Goal: Information Seeking & Learning: Learn about a topic

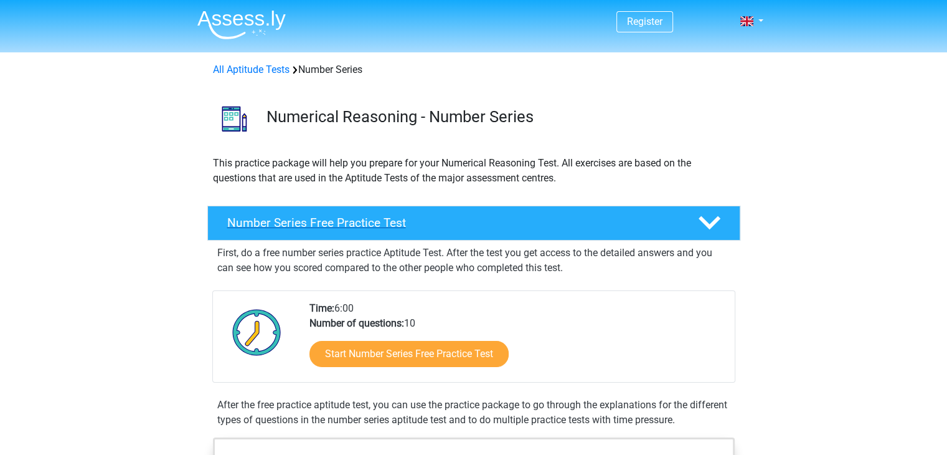
click at [706, 225] on polygon at bounding box center [710, 223] width 22 height 14
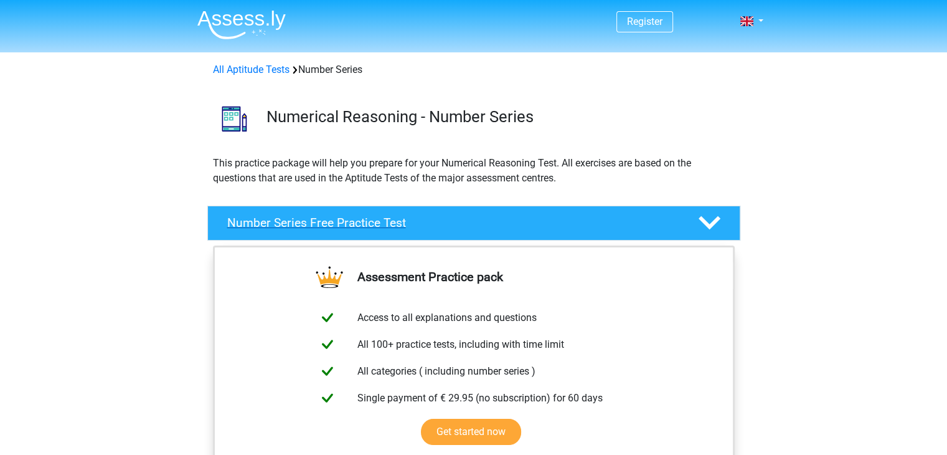
click at [706, 225] on polygon at bounding box center [710, 223] width 22 height 14
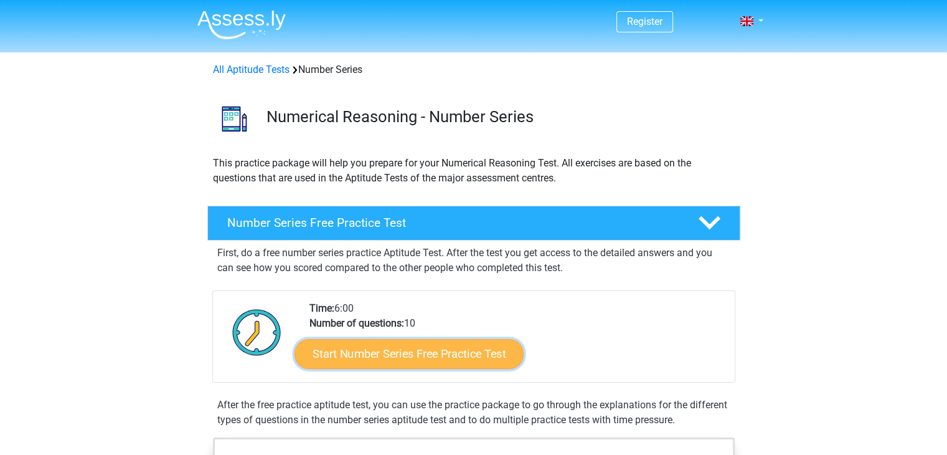
click at [495, 353] on link "Start Number Series Free Practice Test" at bounding box center [409, 353] width 229 height 30
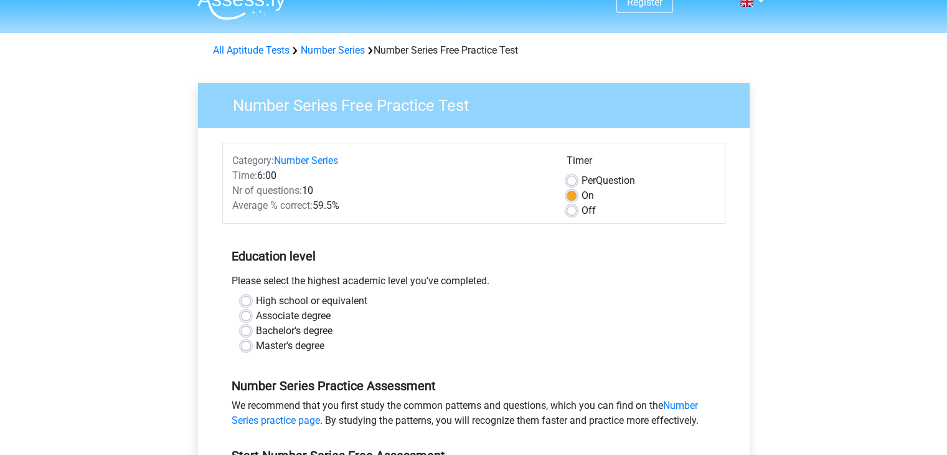
scroll to position [62, 0]
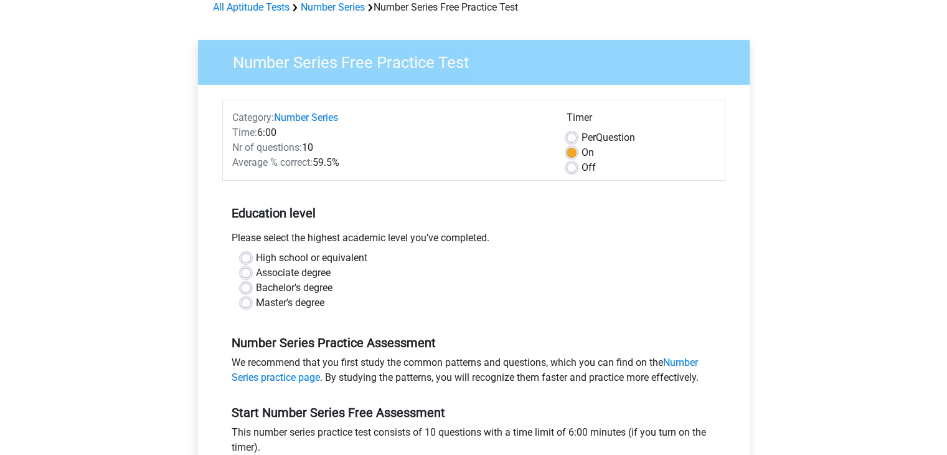
click at [256, 282] on label "Bachelor's degree" at bounding box center [294, 287] width 77 height 15
click at [247, 282] on input "Bachelor's degree" at bounding box center [246, 286] width 10 height 12
radio input "true"
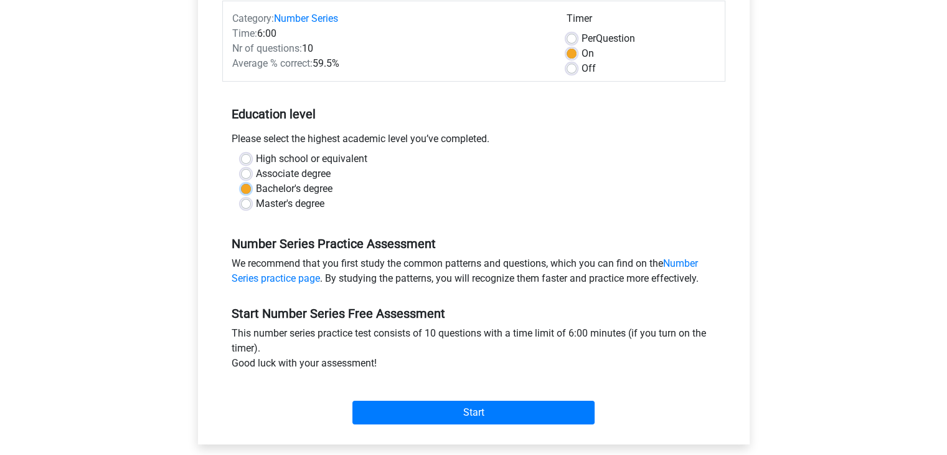
scroll to position [187, 0]
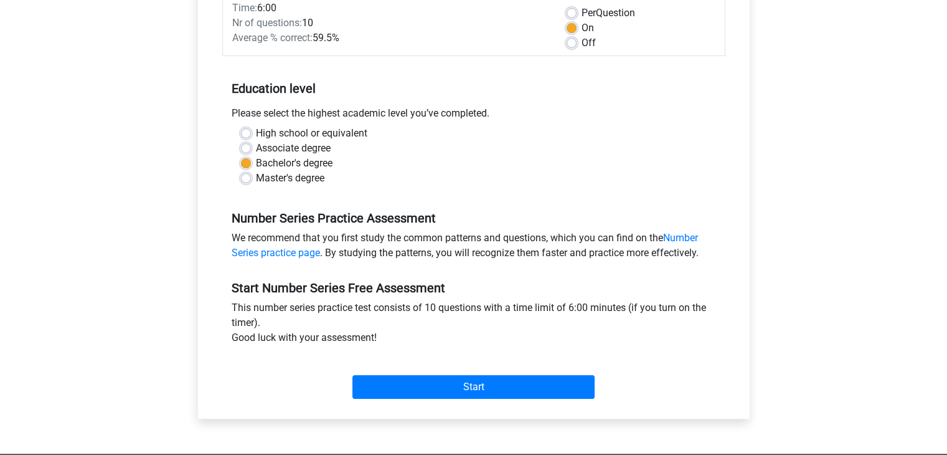
click at [256, 129] on label "High school or equivalent" at bounding box center [311, 133] width 111 height 15
click at [242, 129] on input "High school or equivalent" at bounding box center [246, 132] width 10 height 12
radio input "true"
drag, startPoint x: 302, startPoint y: 254, endPoint x: 320, endPoint y: 261, distance: 19.0
click at [320, 261] on div "We recommend that you first study the common patterns and questions, which you …" at bounding box center [473, 247] width 503 height 35
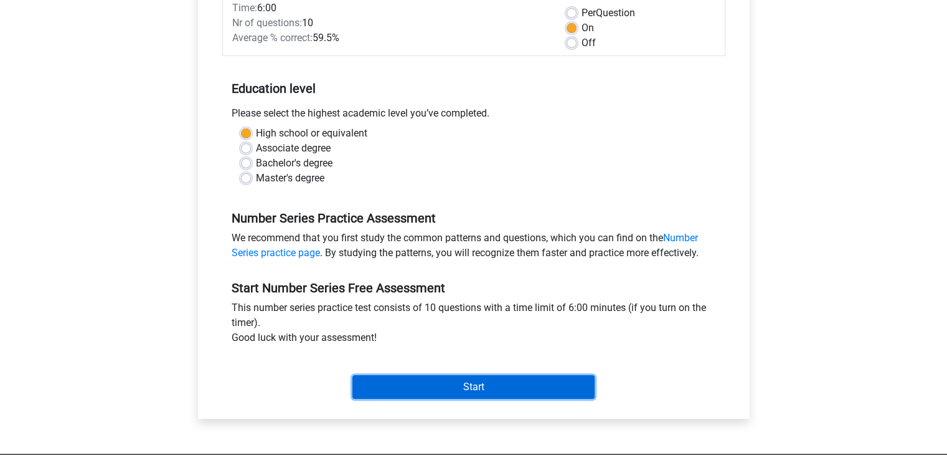
click at [418, 385] on input "Start" at bounding box center [474, 387] width 242 height 24
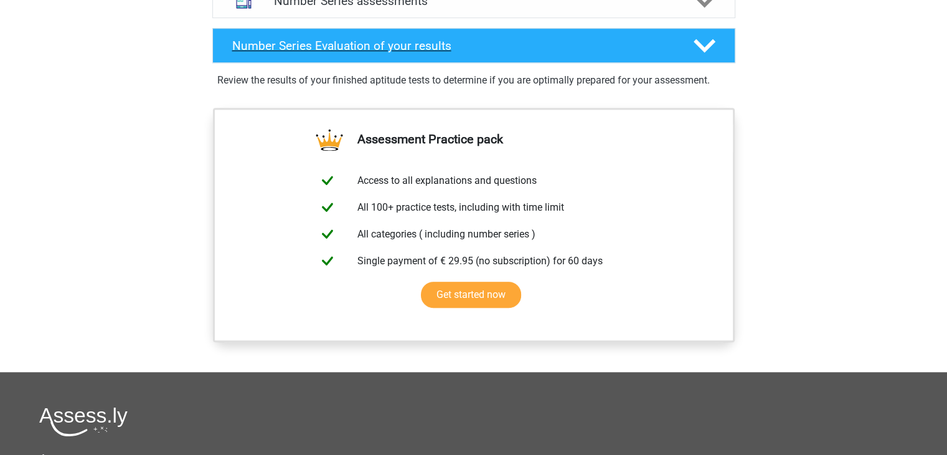
scroll to position [810, 0]
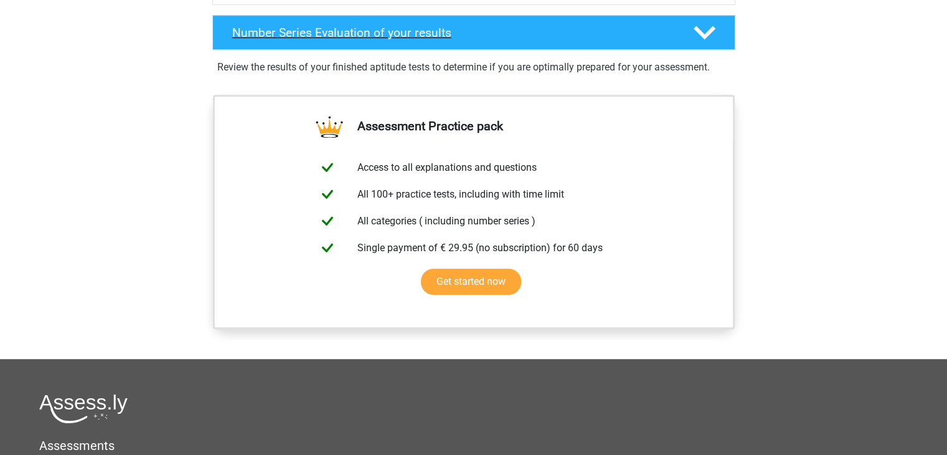
click at [697, 24] on icon at bounding box center [705, 33] width 22 height 22
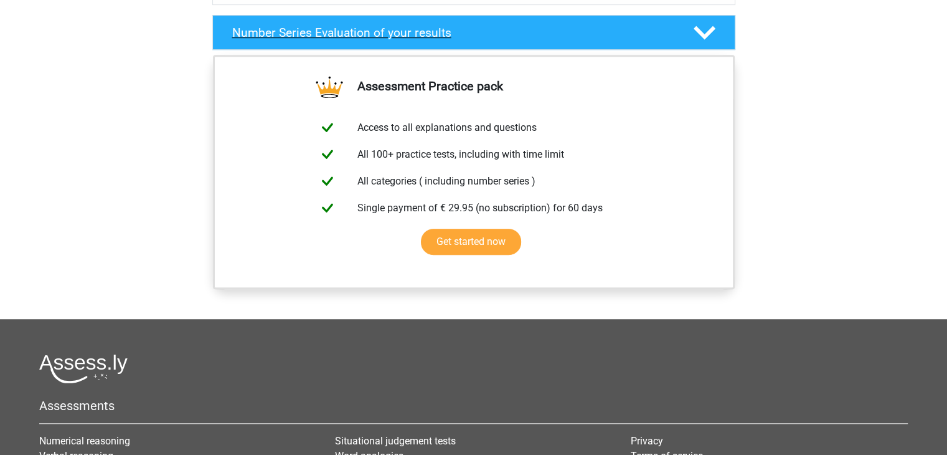
click at [702, 27] on icon at bounding box center [705, 33] width 22 height 22
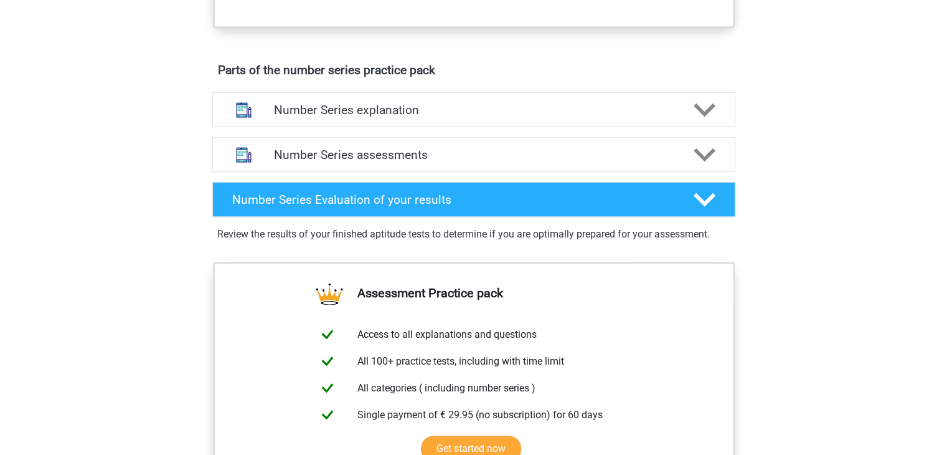
scroll to position [623, 0]
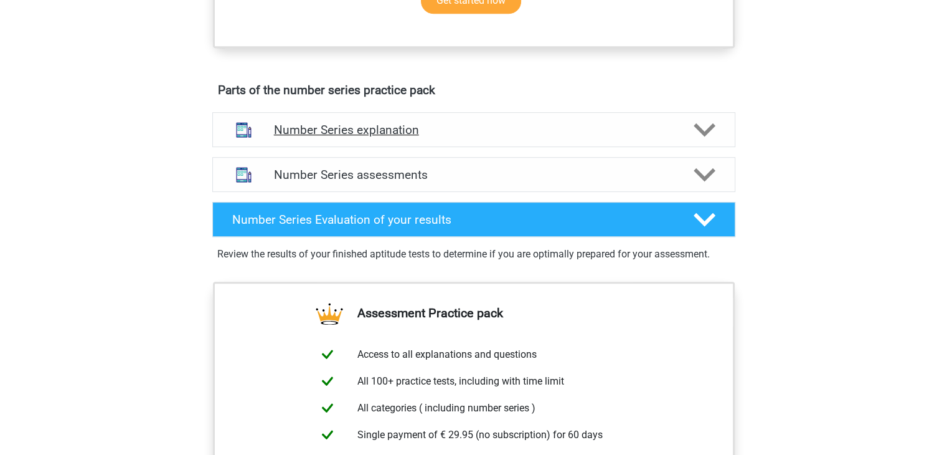
click at [695, 123] on polygon at bounding box center [705, 130] width 22 height 14
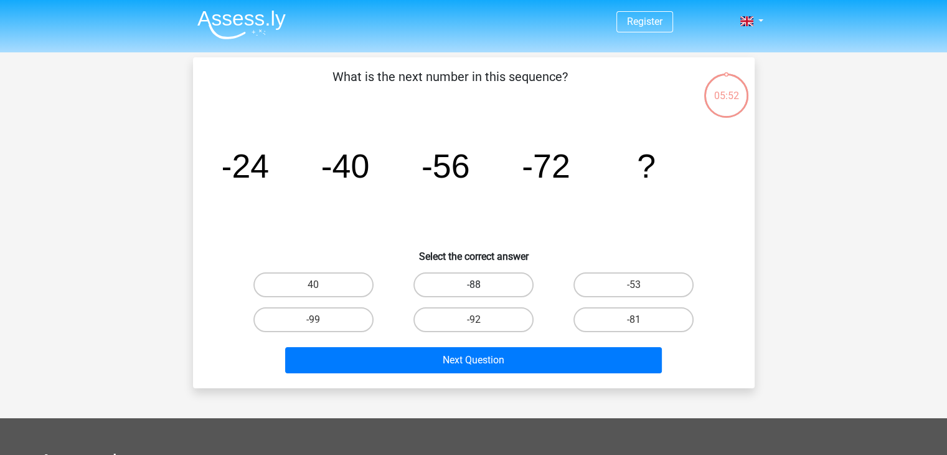
click at [505, 292] on label "-88" at bounding box center [474, 284] width 120 height 25
click at [482, 292] on input "-88" at bounding box center [477, 289] width 8 height 8
radio input "true"
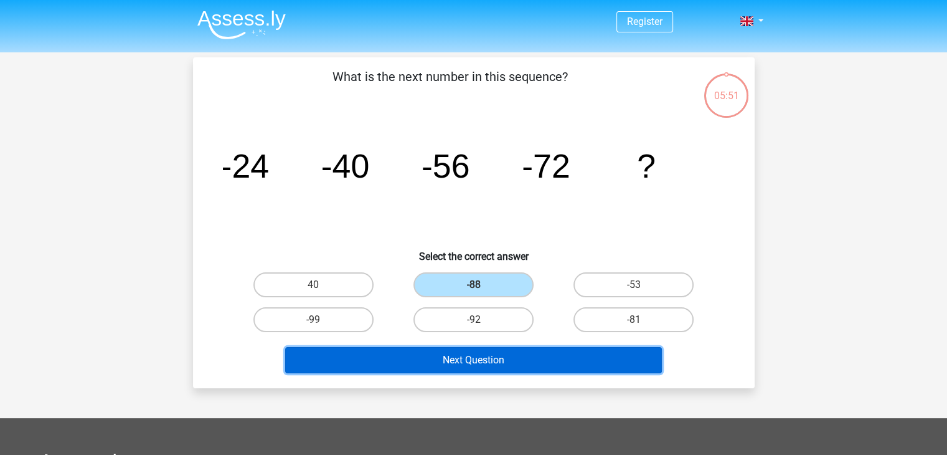
click at [526, 359] on button "Next Question" at bounding box center [473, 360] width 377 height 26
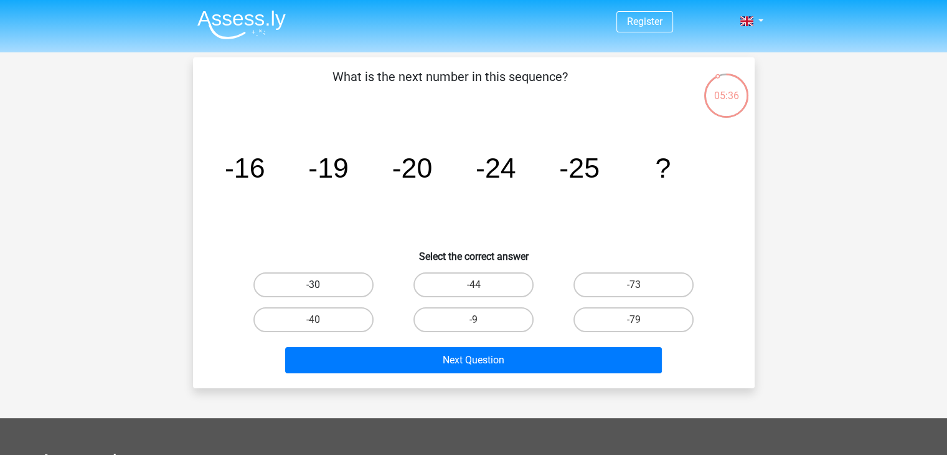
click at [306, 290] on label "-30" at bounding box center [314, 284] width 120 height 25
click at [313, 290] on input "-30" at bounding box center [317, 289] width 8 height 8
radio input "true"
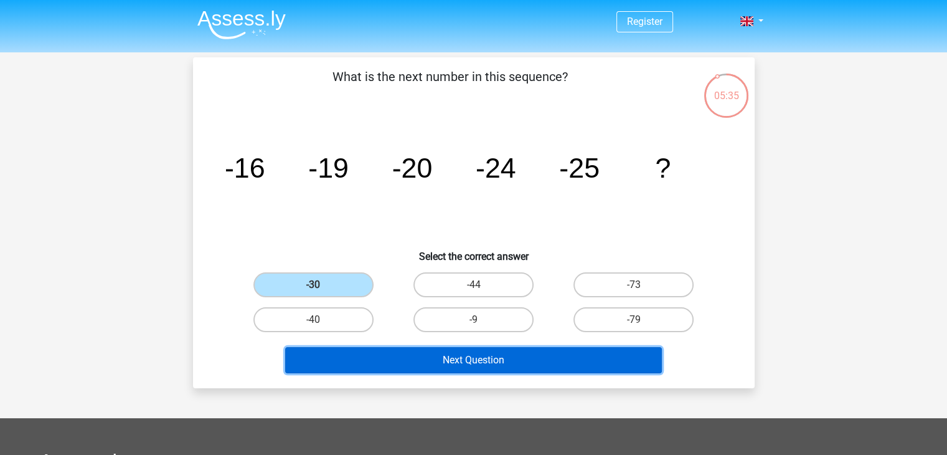
click at [423, 361] on button "Next Question" at bounding box center [473, 360] width 377 height 26
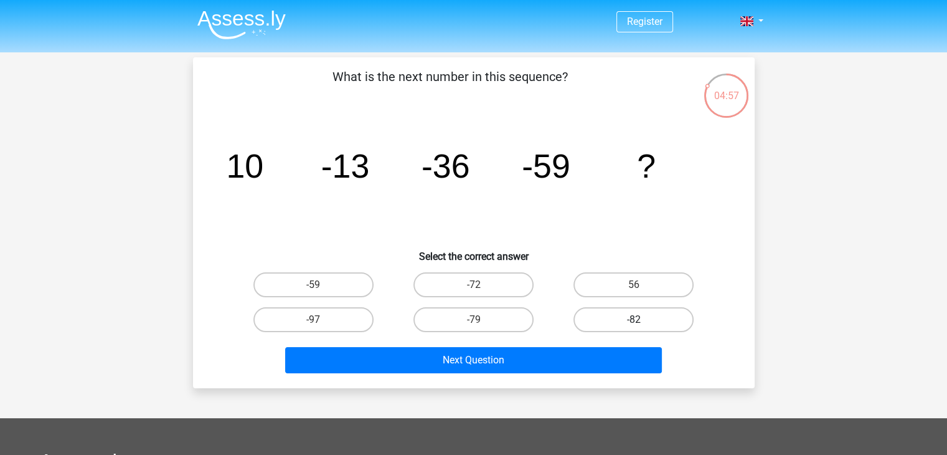
click at [599, 320] on label "-82" at bounding box center [634, 319] width 120 height 25
click at [634, 320] on input "-82" at bounding box center [638, 324] width 8 height 8
radio input "true"
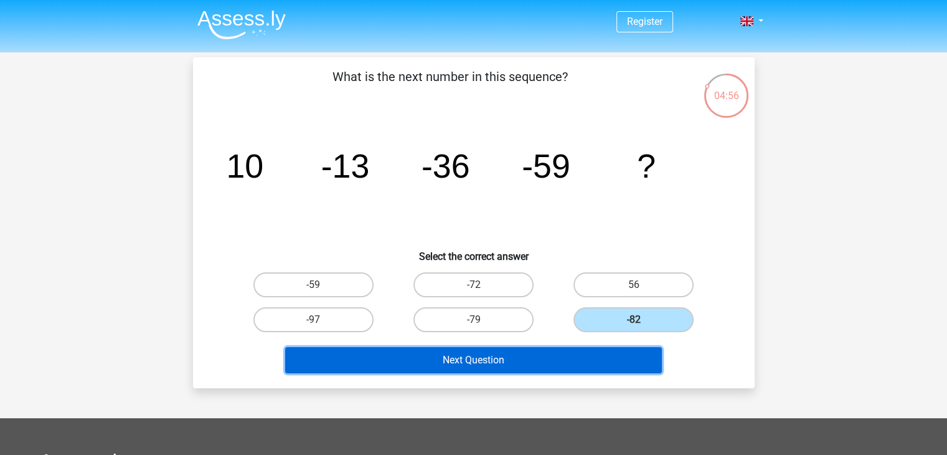
click at [572, 353] on button "Next Question" at bounding box center [473, 360] width 377 height 26
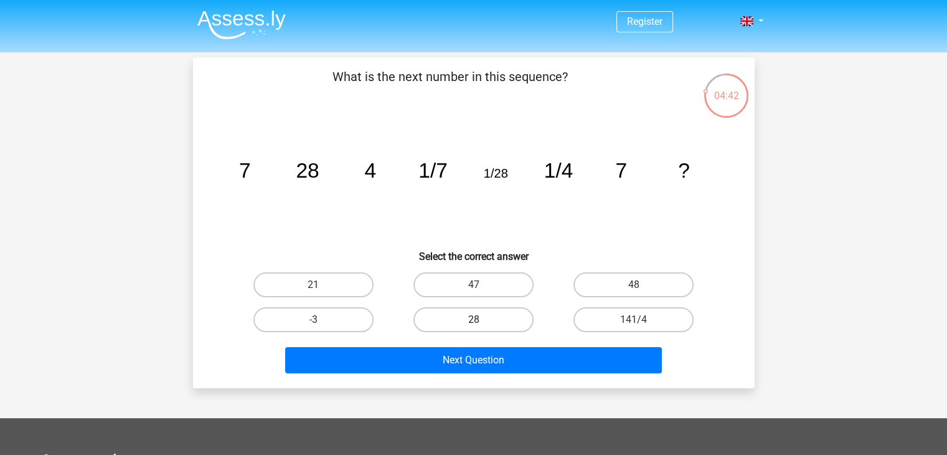
click at [524, 320] on label "28" at bounding box center [474, 319] width 120 height 25
click at [482, 320] on input "28" at bounding box center [477, 324] width 8 height 8
radio input "true"
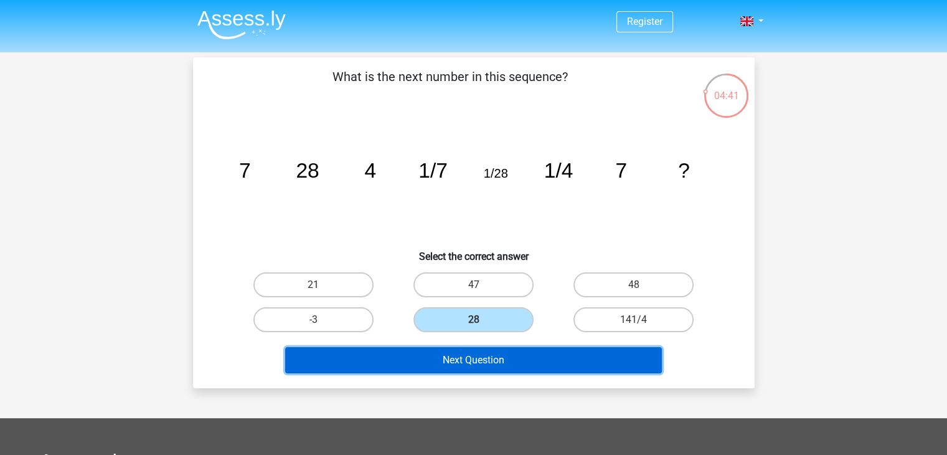
click at [523, 356] on button "Next Question" at bounding box center [473, 360] width 377 height 26
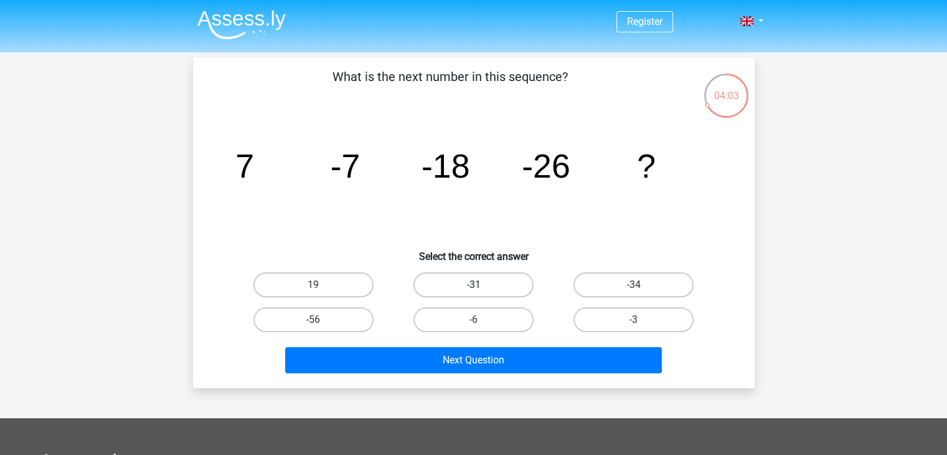
click at [464, 292] on label "-31" at bounding box center [474, 284] width 120 height 25
click at [473, 292] on input "-31" at bounding box center [477, 289] width 8 height 8
radio input "true"
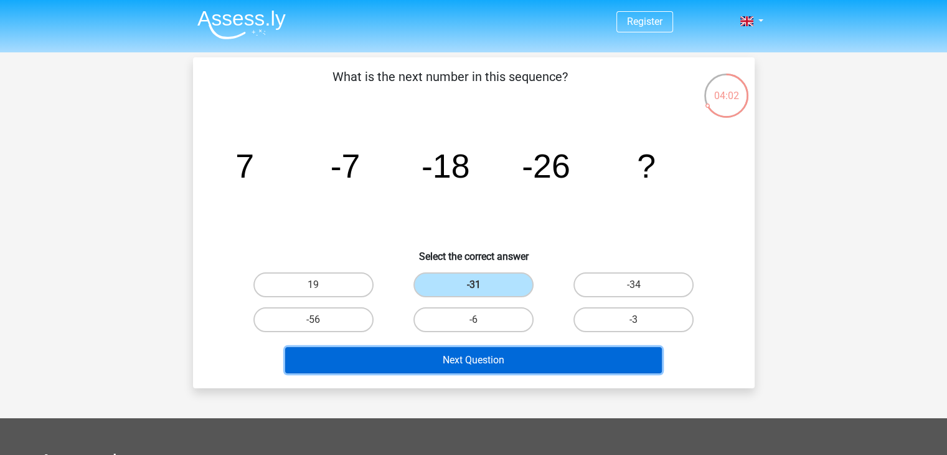
click at [491, 357] on button "Next Question" at bounding box center [473, 360] width 377 height 26
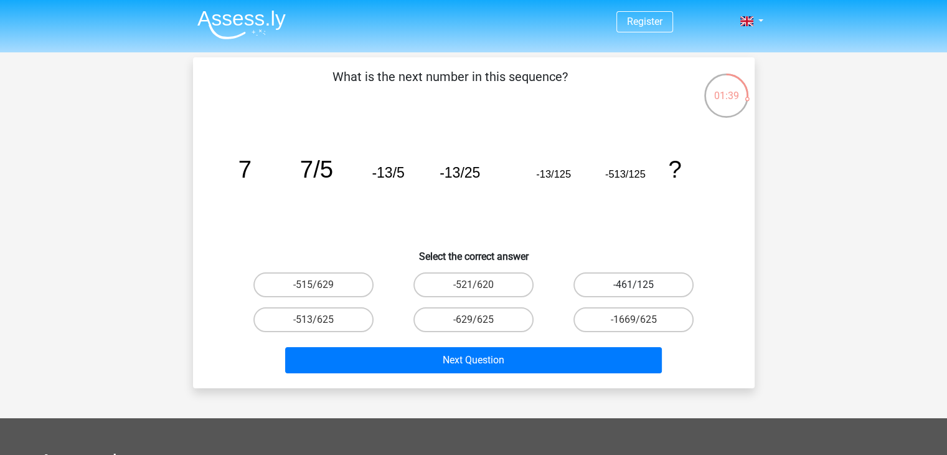
click at [629, 280] on label "-461/125" at bounding box center [634, 284] width 120 height 25
click at [634, 285] on input "-461/125" at bounding box center [638, 289] width 8 height 8
radio input "true"
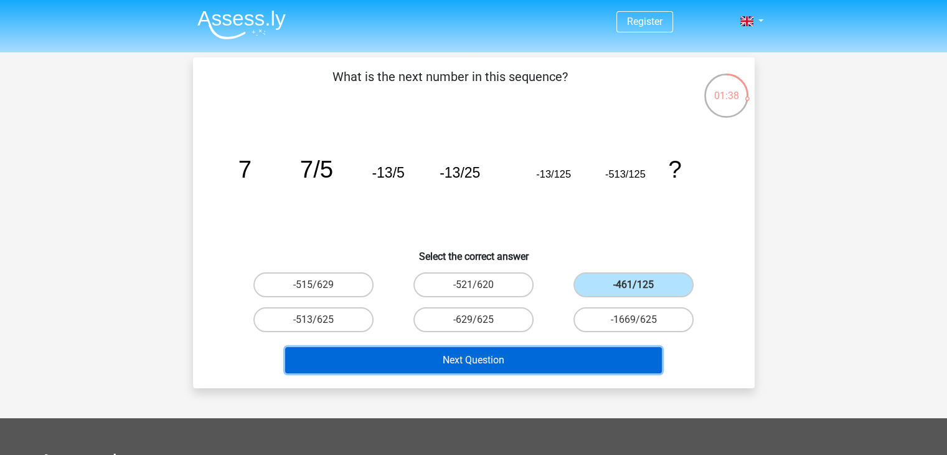
click at [589, 357] on button "Next Question" at bounding box center [473, 360] width 377 height 26
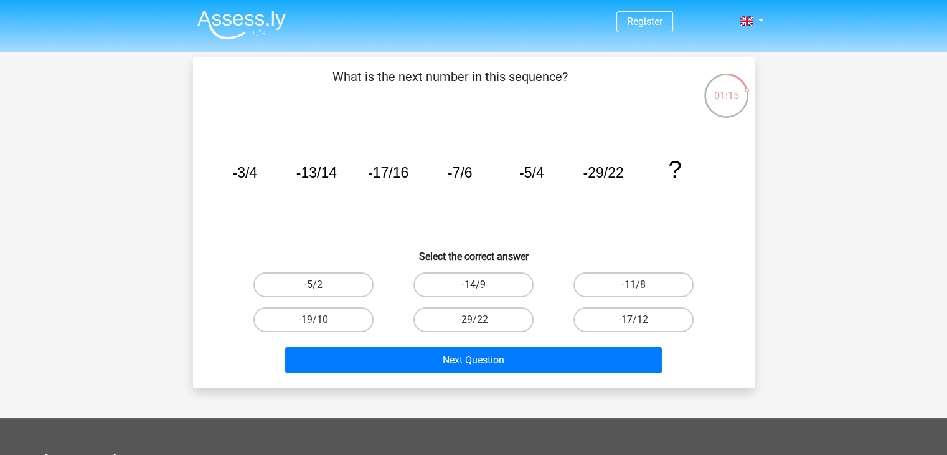
click at [482, 282] on label "-14/9" at bounding box center [474, 284] width 120 height 25
click at [482, 285] on input "-14/9" at bounding box center [477, 289] width 8 height 8
radio input "true"
click at [591, 310] on label "-17/12" at bounding box center [634, 319] width 120 height 25
click at [634, 320] on input "-17/12" at bounding box center [638, 324] width 8 height 8
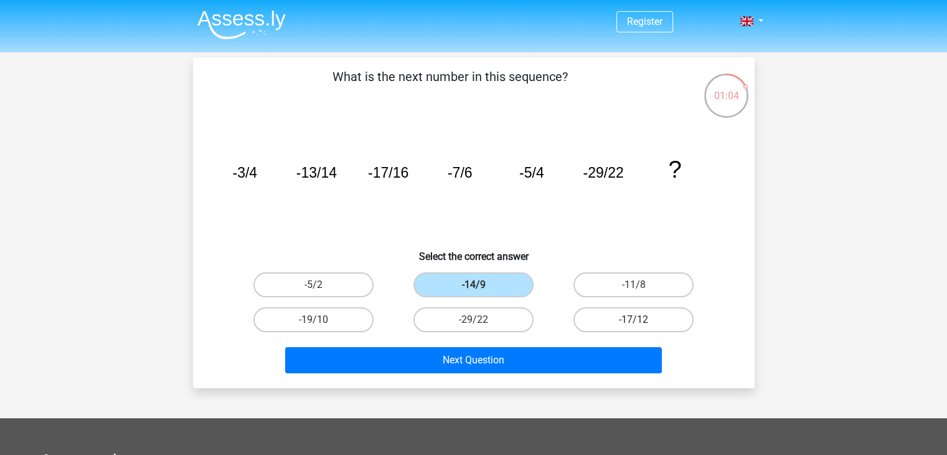
radio input "true"
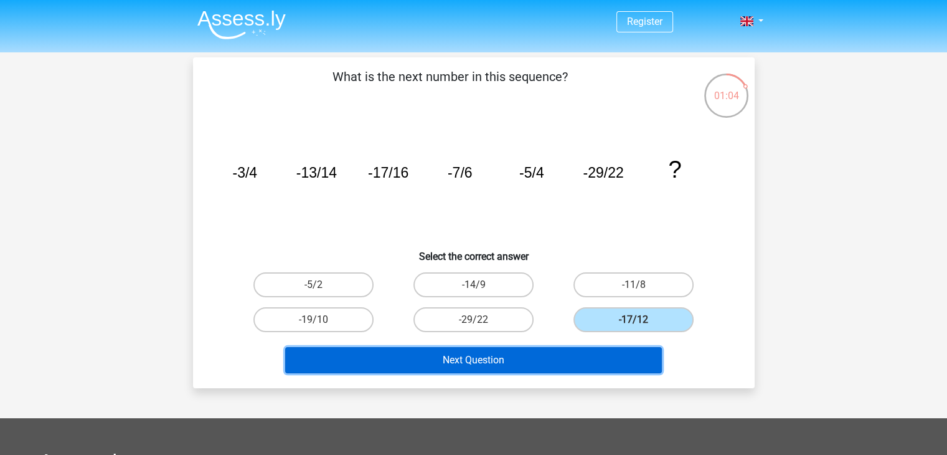
click at [598, 353] on button "Next Question" at bounding box center [473, 360] width 377 height 26
